Goal: Information Seeking & Learning: Find specific page/section

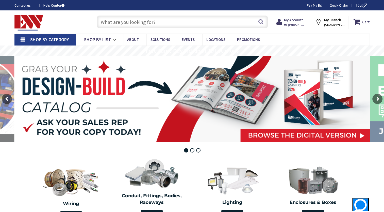
click at [158, 24] on input "text" at bounding box center [183, 22] width 172 height 13
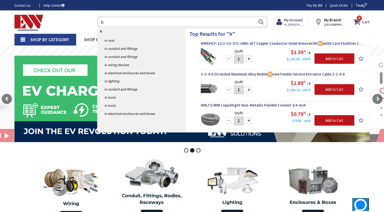
type input "h"
click at [235, 44] on span "WIREHCF-12/2-CU-STL-GRN-JKT Copper Conductor Steel Armored MC H ealth Care Faci…" at bounding box center [283, 43] width 164 height 5
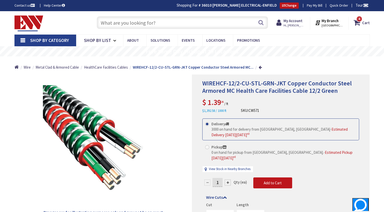
click at [166, 18] on input "text" at bounding box center [183, 22] width 172 height 13
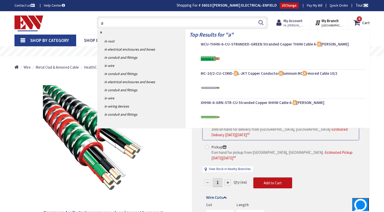
type input "ac"
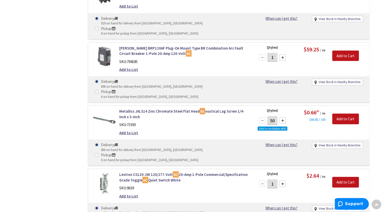
scroll to position [1210, 0]
